Goal: Information Seeking & Learning: Learn about a topic

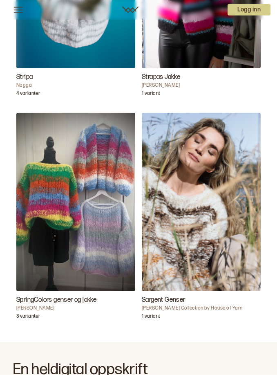
scroll to position [382, 0]
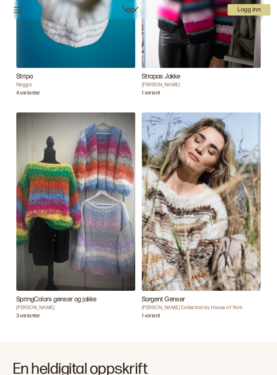
click at [187, 231] on img "Sargent Genser" at bounding box center [201, 201] width 119 height 178
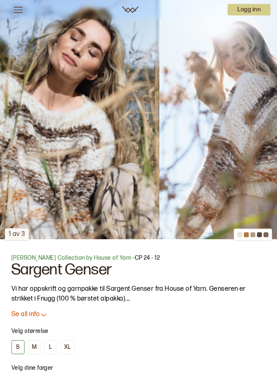
scroll to position [237, 0]
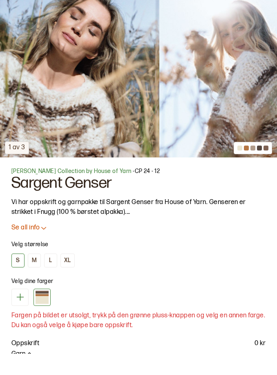
click at [34, 245] on p "Se all info" at bounding box center [25, 249] width 28 height 9
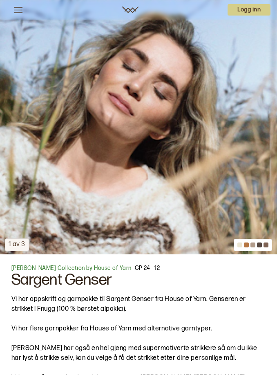
scroll to position [165, 0]
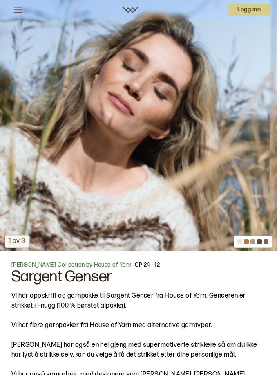
click at [246, 241] on div at bounding box center [246, 241] width 5 height 5
click at [21, 241] on div "1 av 3" at bounding box center [17, 241] width 24 height 13
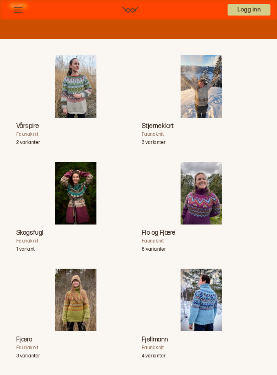
scroll to position [1325, 0]
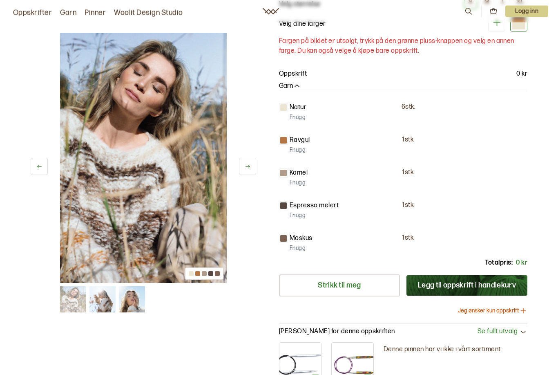
click at [276, 111] on div "Natur 6 stk. Fnugg" at bounding box center [403, 113] width 248 height 20
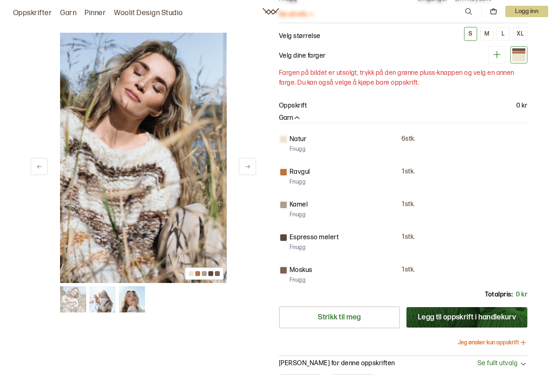
scroll to position [0, 0]
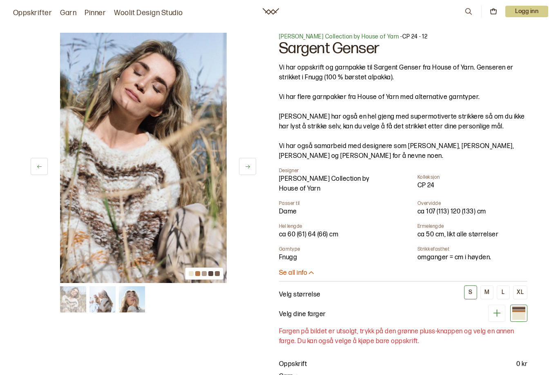
click at [98, 301] on img at bounding box center [102, 299] width 26 height 26
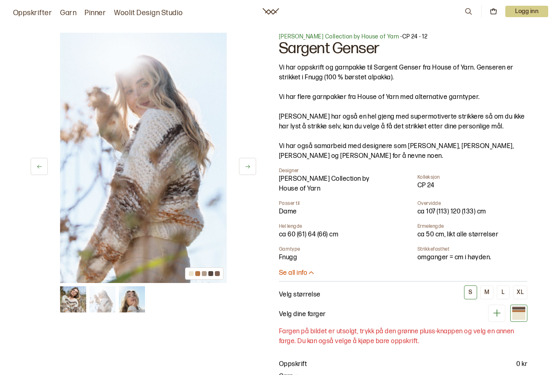
click at [128, 299] on img at bounding box center [132, 299] width 26 height 26
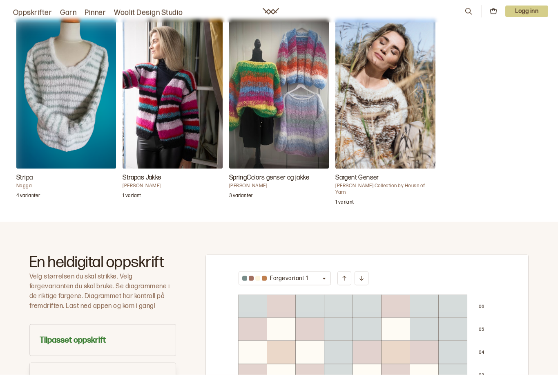
scroll to position [252, 0]
click at [276, 137] on img "SpringColors genser og jakke" at bounding box center [279, 94] width 100 height 150
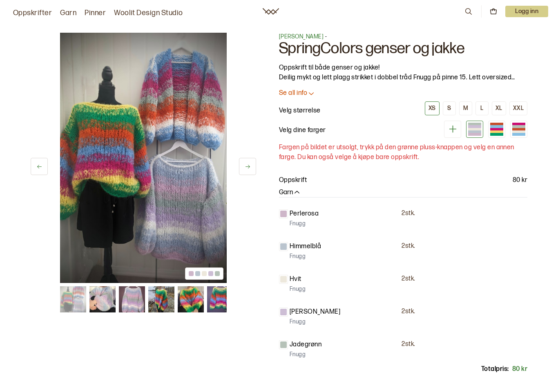
click at [247, 167] on icon at bounding box center [247, 167] width 4 height 4
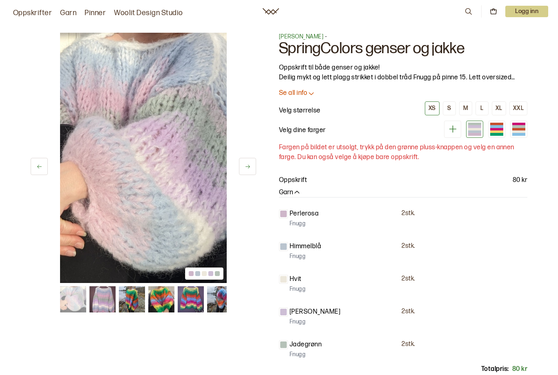
click at [247, 167] on icon at bounding box center [247, 167] width 4 height 4
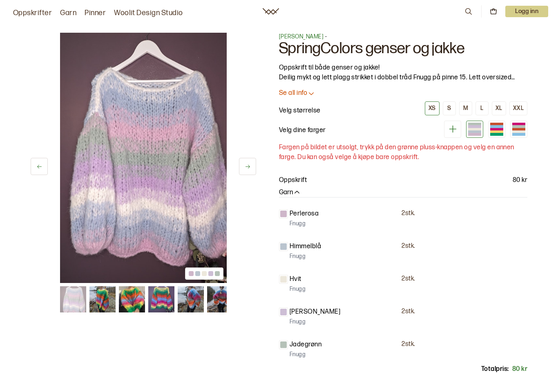
click at [247, 167] on icon at bounding box center [247, 167] width 4 height 4
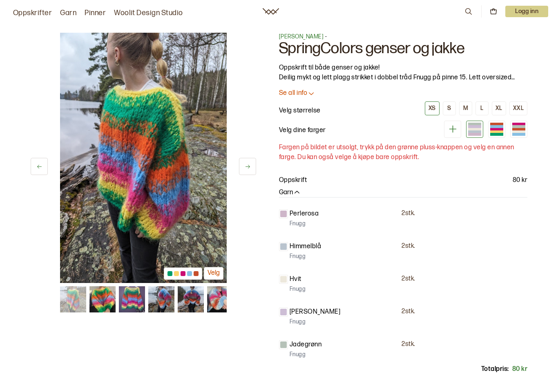
click at [247, 167] on icon at bounding box center [247, 167] width 4 height 4
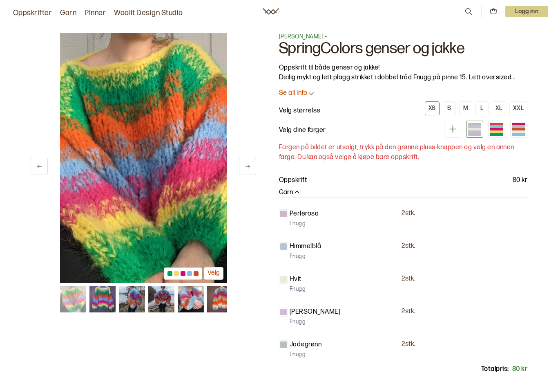
click at [247, 167] on icon at bounding box center [247, 167] width 4 height 4
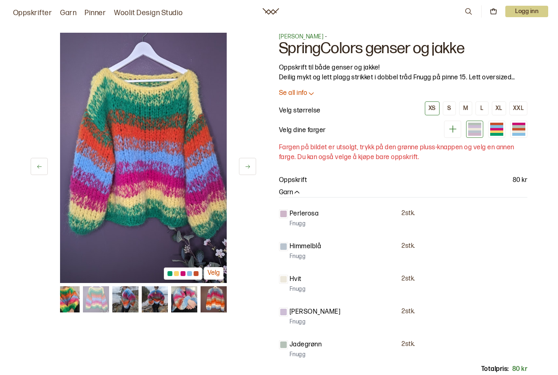
click at [247, 167] on icon at bounding box center [247, 167] width 4 height 4
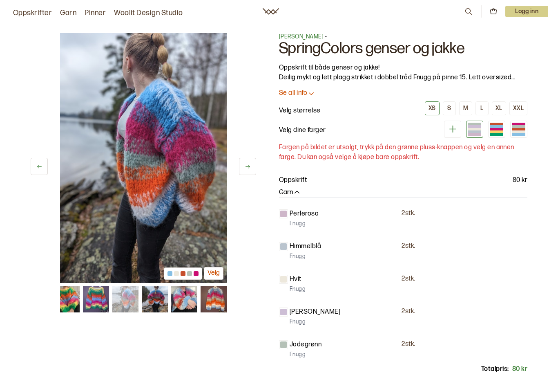
click at [247, 167] on icon at bounding box center [247, 167] width 4 height 4
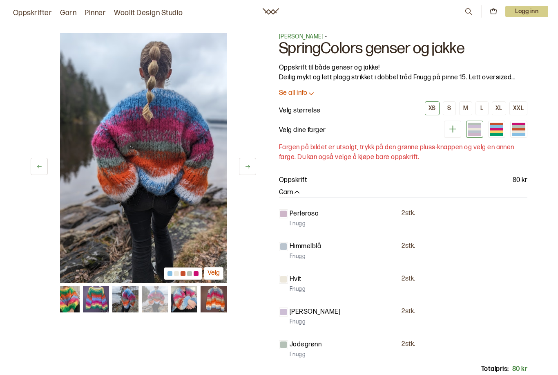
click at [247, 167] on icon at bounding box center [247, 167] width 4 height 4
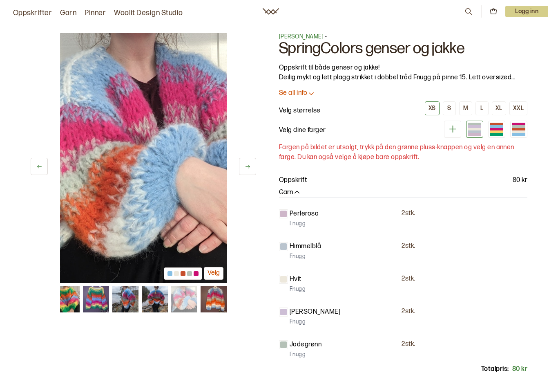
click at [247, 167] on icon at bounding box center [247, 167] width 4 height 4
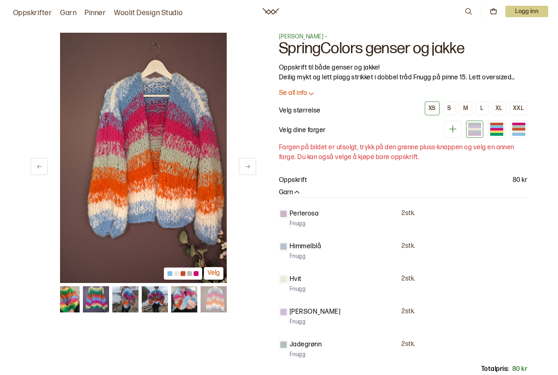
click at [247, 167] on icon at bounding box center [247, 167] width 4 height 4
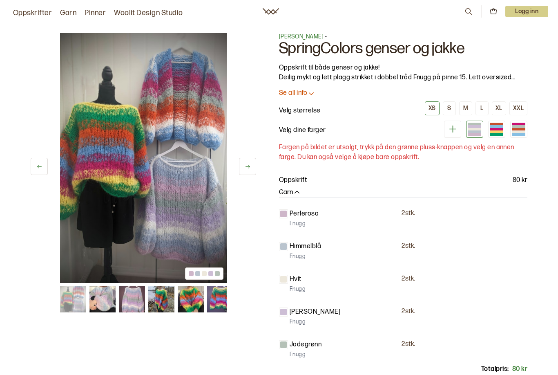
click at [247, 167] on icon at bounding box center [247, 167] width 4 height 4
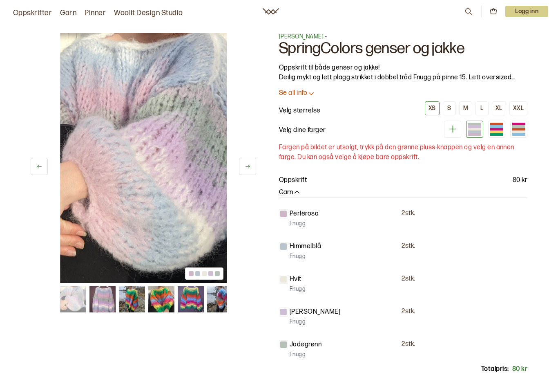
click at [247, 167] on icon at bounding box center [247, 167] width 4 height 4
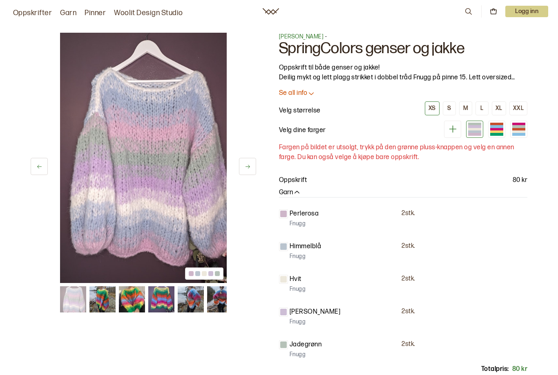
click at [247, 167] on icon at bounding box center [247, 167] width 4 height 4
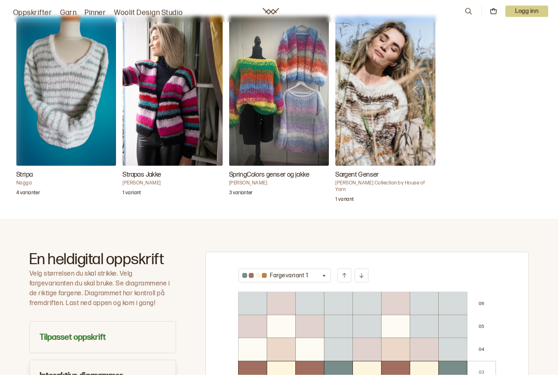
scroll to position [256, 0]
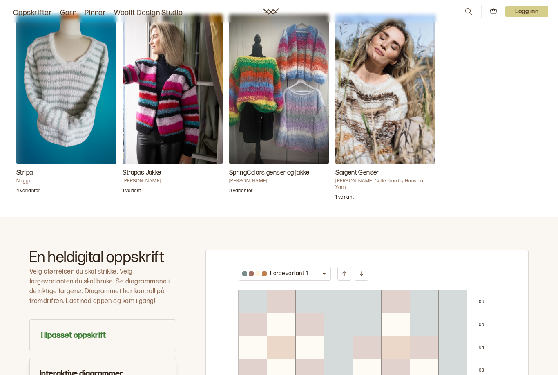
click at [51, 129] on img "Stripa" at bounding box center [66, 89] width 100 height 150
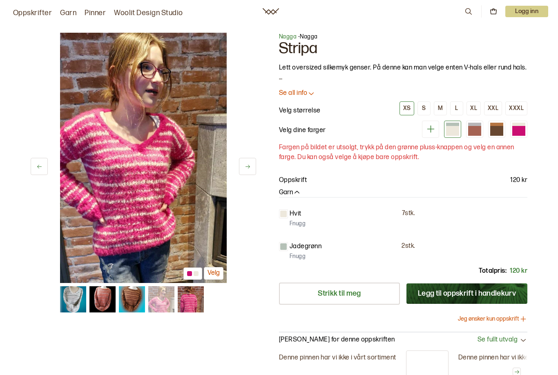
click at [249, 167] on icon at bounding box center [247, 167] width 4 height 4
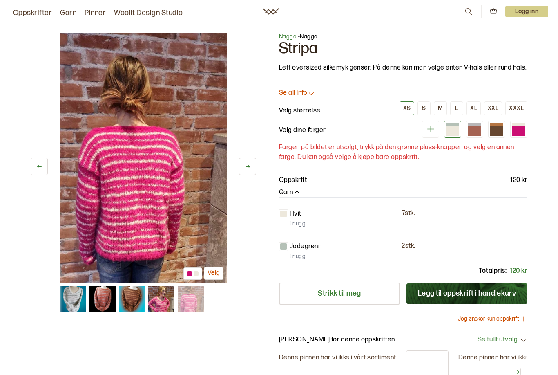
click at [249, 167] on icon at bounding box center [247, 167] width 4 height 4
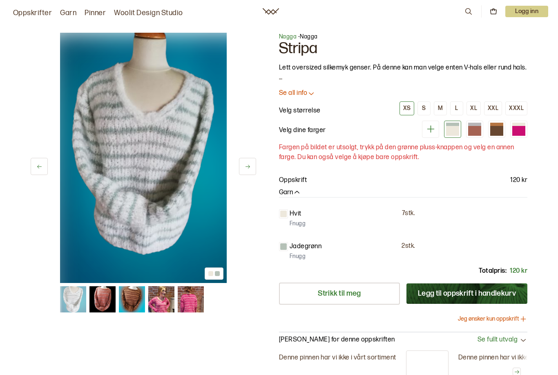
click at [249, 167] on icon at bounding box center [247, 167] width 4 height 4
